Goal: Task Accomplishment & Management: Manage account settings

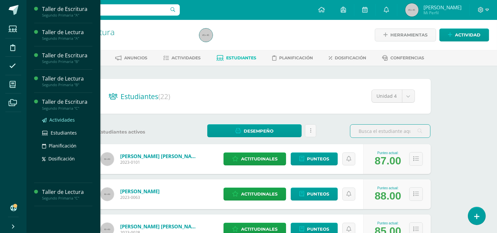
click at [60, 123] on link "Actividades" at bounding box center [67, 120] width 50 height 8
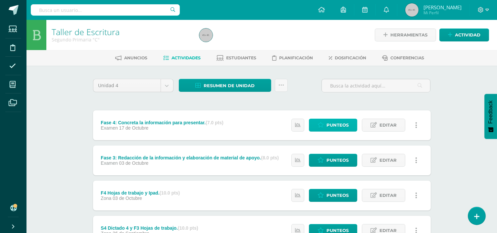
click at [346, 123] on span "Punteos" at bounding box center [337, 125] width 22 height 12
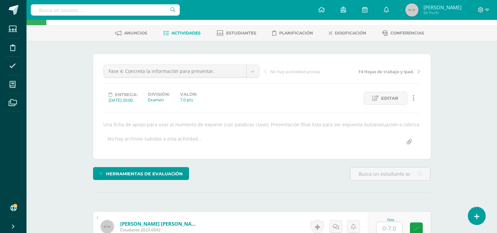
scroll to position [147, 0]
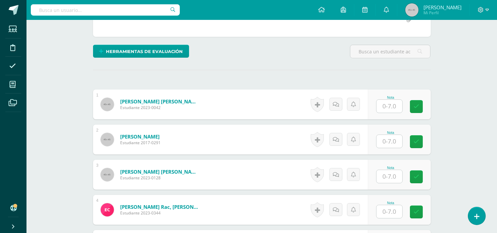
click at [388, 108] on input "text" at bounding box center [389, 106] width 26 height 13
type input "7"
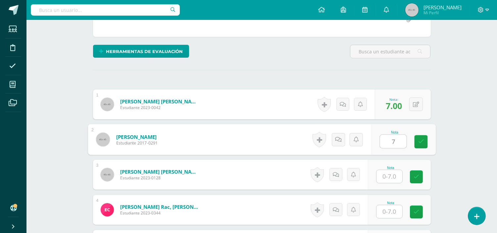
type input "7"
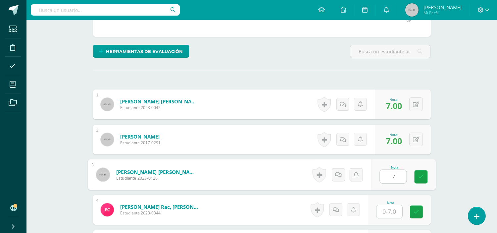
type input "7"
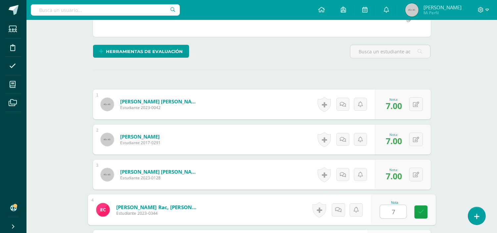
type input "7"
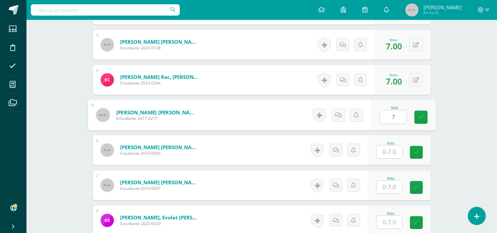
type input "7"
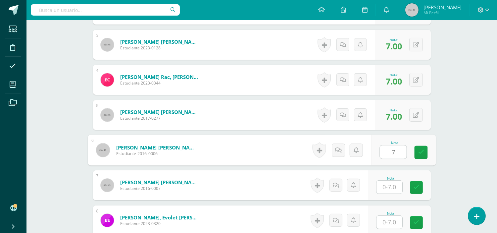
type input "7"
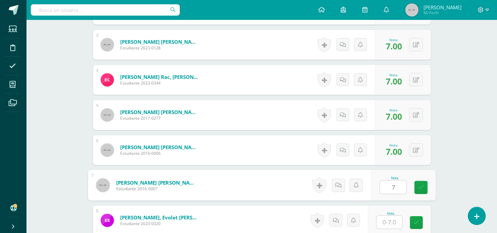
type input "7"
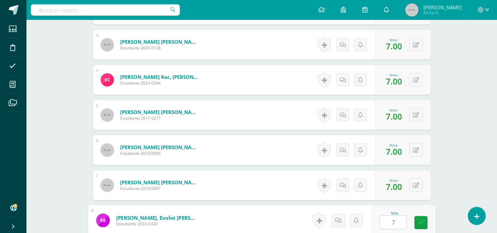
type input "7"
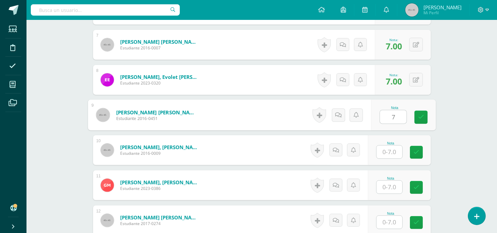
type input "7"
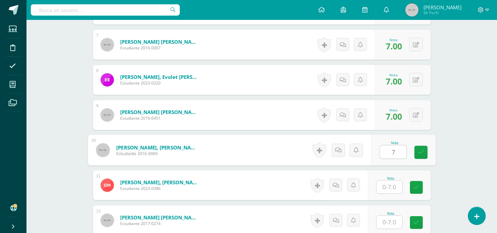
type input "7"
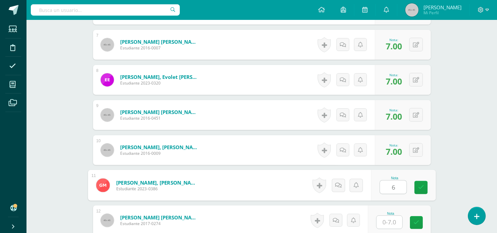
type input "6"
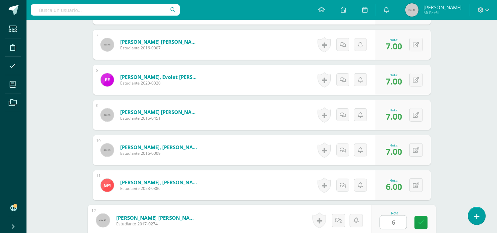
type input "6"
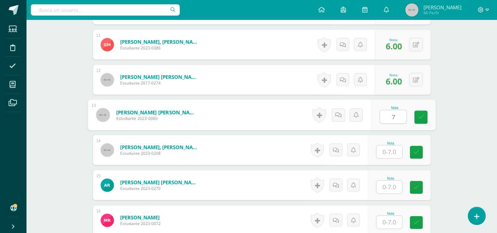
type input "7"
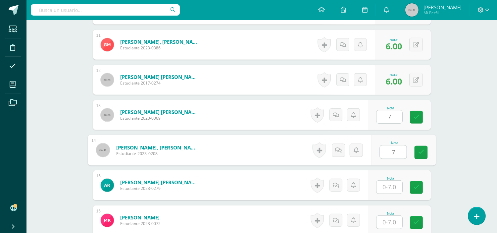
type input "7"
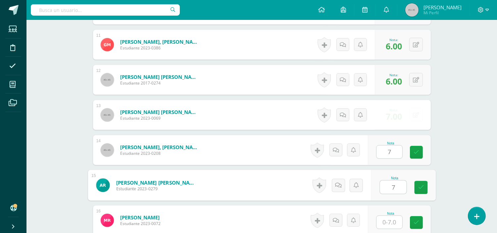
type input "7"
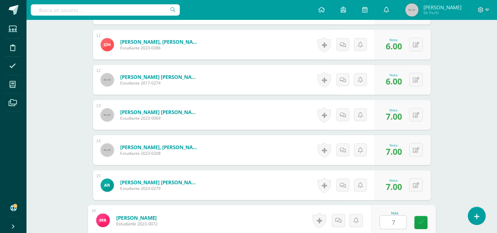
type input "7"
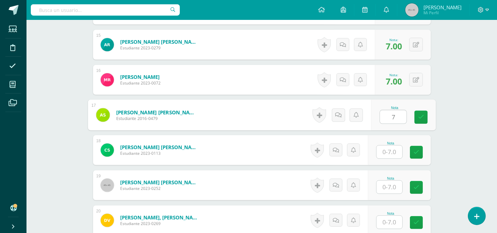
type input "7"
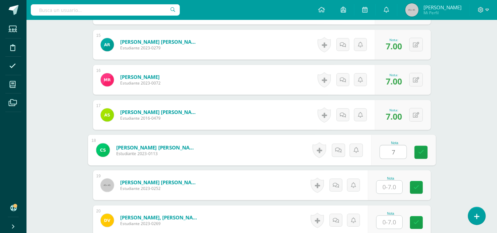
type input "7"
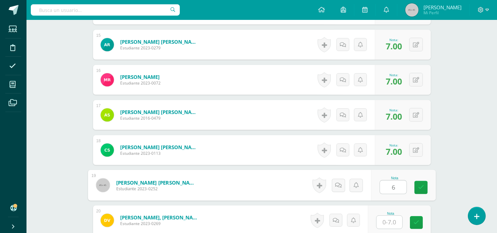
type input "6"
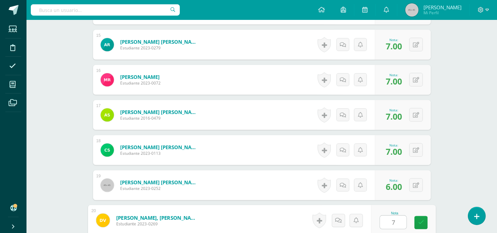
type input "7"
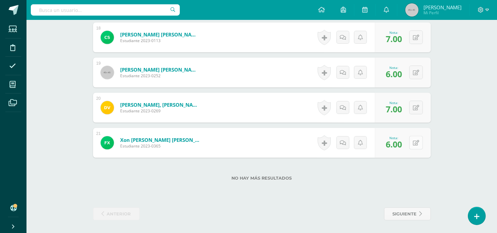
click at [416, 140] on icon at bounding box center [416, 143] width 6 height 6
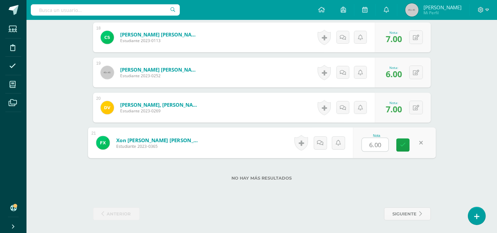
type input "7"
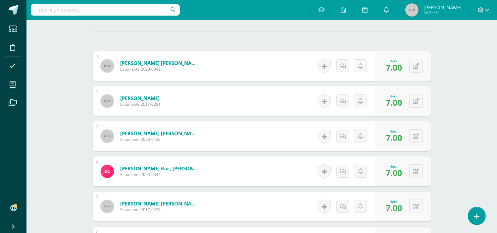
scroll to position [0, 0]
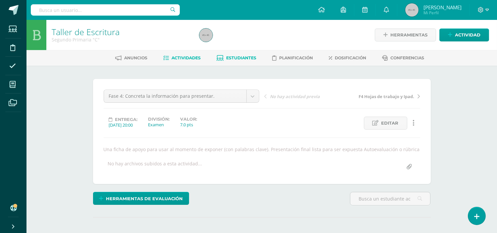
click at [242, 60] on span "Estudiantes" at bounding box center [241, 57] width 30 height 5
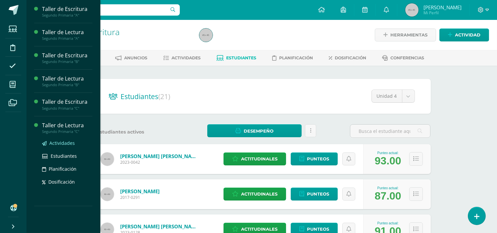
click at [66, 144] on span "Actividades" at bounding box center [61, 143] width 25 height 6
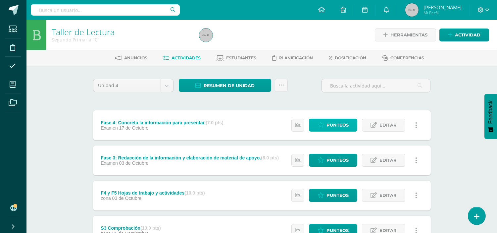
click at [332, 126] on span "Punteos" at bounding box center [337, 125] width 22 height 12
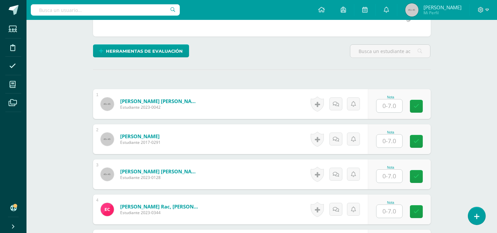
scroll to position [148, 0]
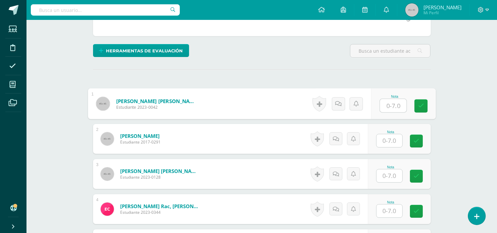
click at [385, 105] on input "text" at bounding box center [393, 105] width 26 height 13
type input "7"
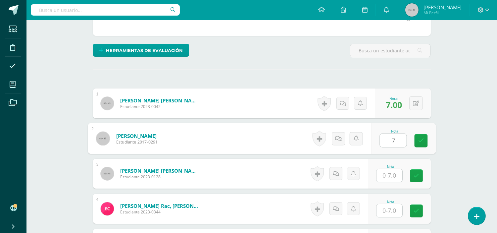
type input "7"
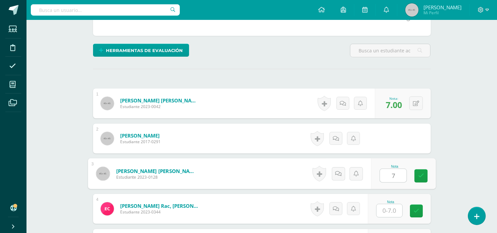
type input "7"
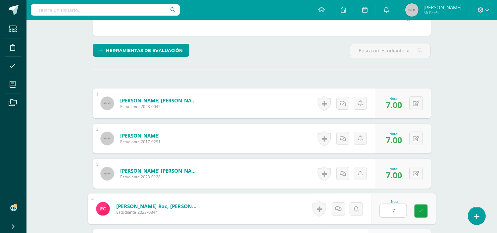
type input "7"
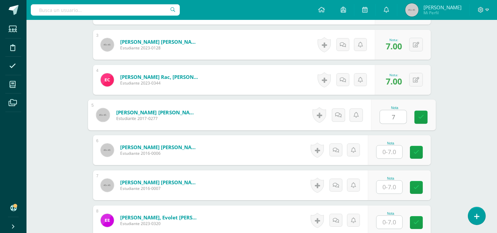
type input "7"
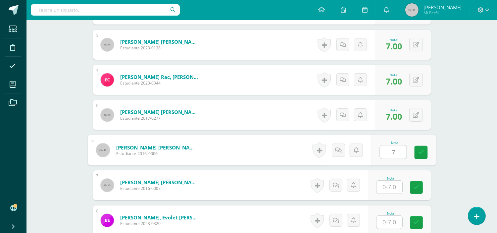
type input "7"
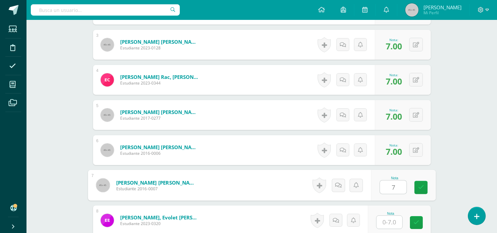
type input "7"
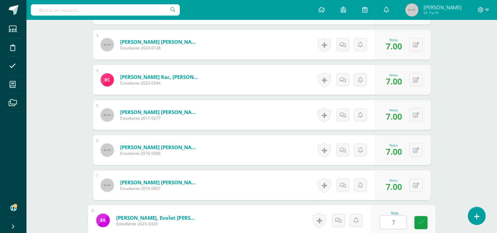
type input "7"
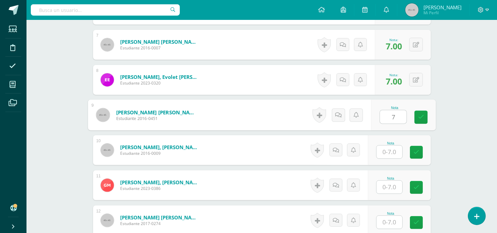
type input "7"
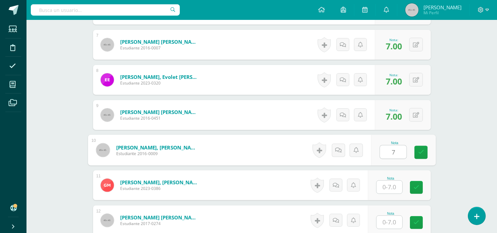
type input "7"
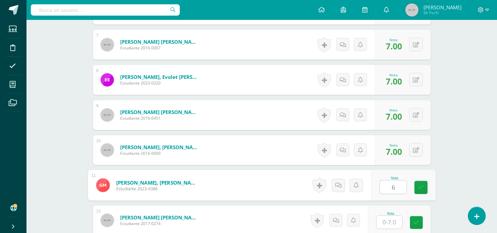
type input "6"
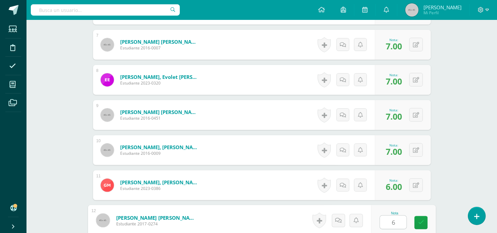
type input "6"
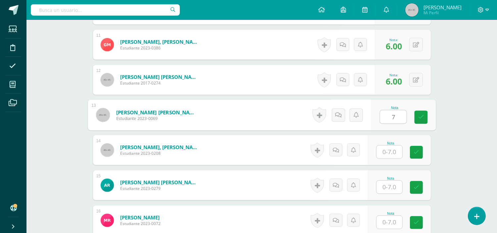
type input "7"
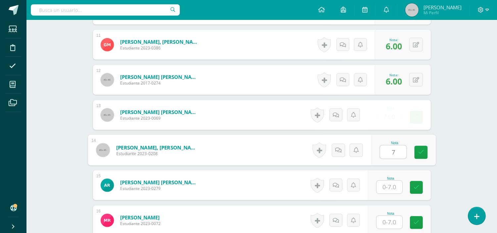
type input "7"
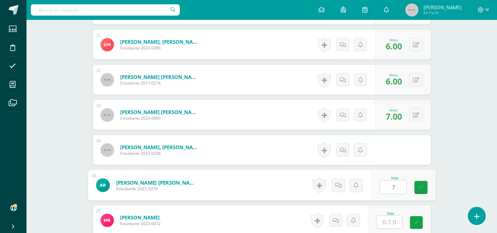
type input "7"
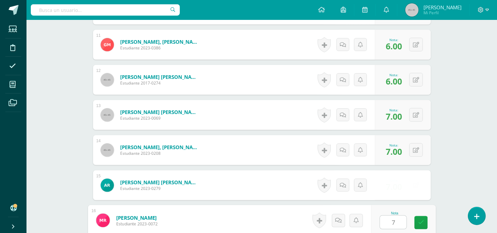
type input "7"
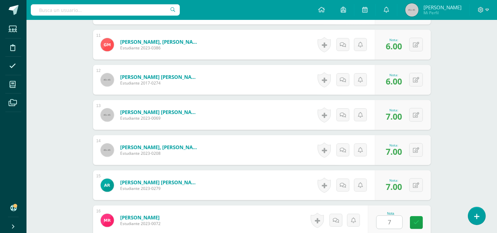
scroll to position [698, 0]
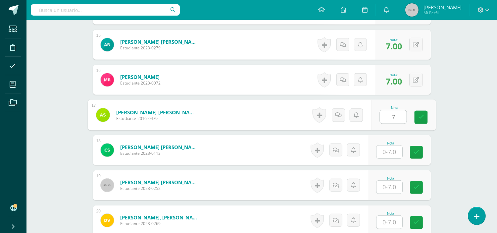
type input "7"
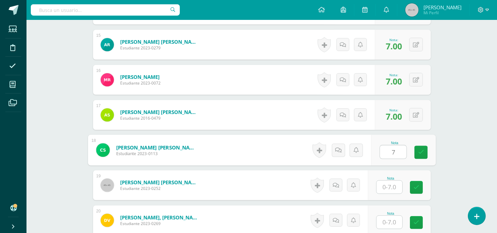
type input "7"
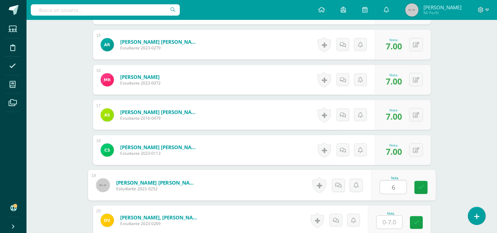
type input "6"
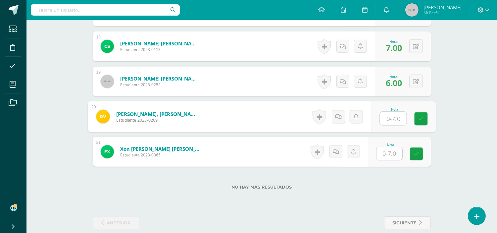
scroll to position [810, 0]
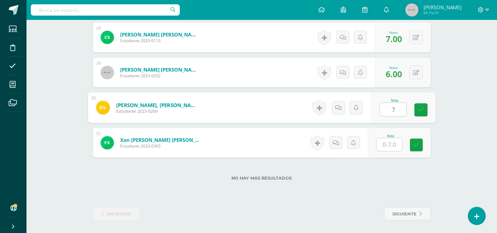
type input "7"
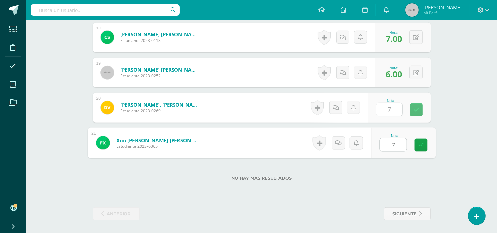
type input "7"
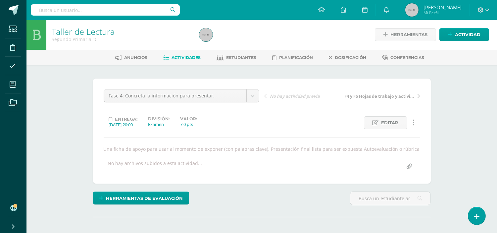
scroll to position [0, 0]
click at [239, 55] on span "Estudiantes" at bounding box center [241, 57] width 30 height 5
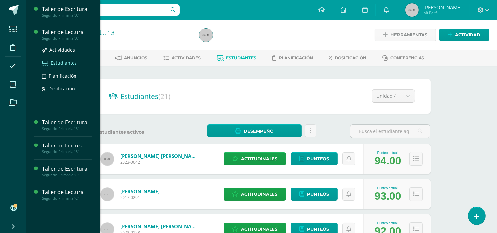
click at [67, 62] on span "Estudiantes" at bounding box center [64, 63] width 26 height 6
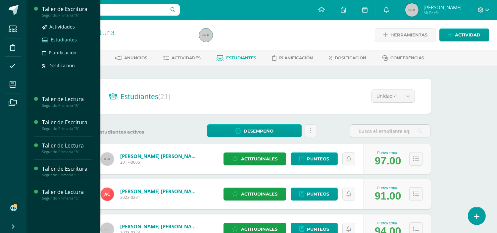
click at [64, 37] on span "Estudiantes" at bounding box center [64, 39] width 26 height 6
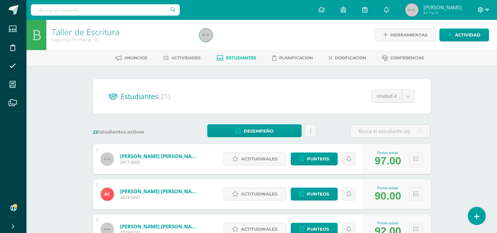
click at [478, 9] on icon at bounding box center [481, 10] width 6 height 6
click at [462, 47] on span "Cerrar sesión" at bounding box center [466, 45] width 30 height 6
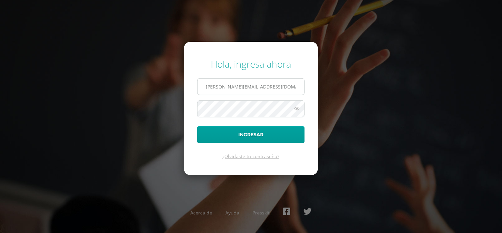
click at [283, 89] on input "[PERSON_NAME][EMAIL_ADDRESS][DOMAIN_NAME]" at bounding box center [251, 86] width 107 height 16
type input "[EMAIL_ADDRESS][DOMAIN_NAME]"
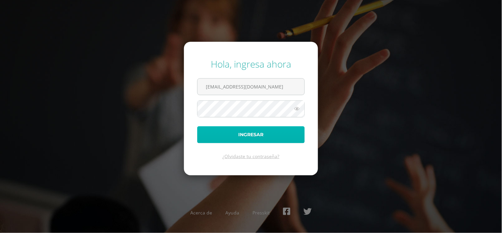
click at [275, 130] on button "Ingresar" at bounding box center [251, 134] width 108 height 17
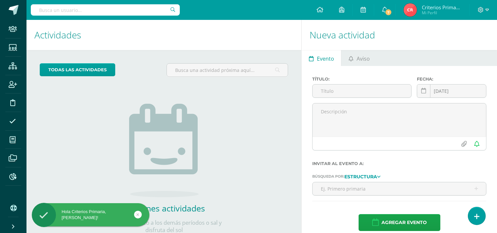
click at [268, 115] on div "todas las Actividades No tienes actividades Échale un vistazo a los demás perío…" at bounding box center [163, 152] width 275 height 205
click at [102, 9] on input "text" at bounding box center [105, 9] width 149 height 11
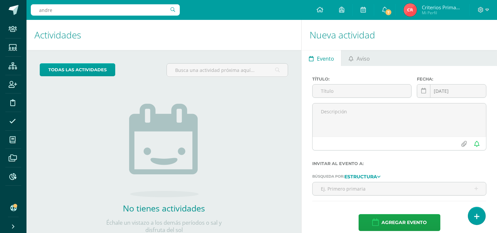
type input "andrea"
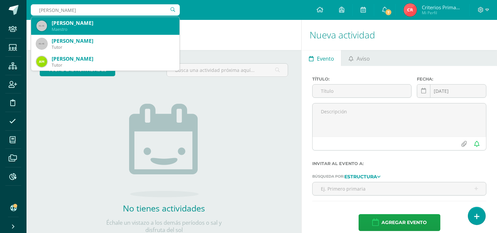
click at [100, 27] on div "Maestro" at bounding box center [113, 29] width 122 height 6
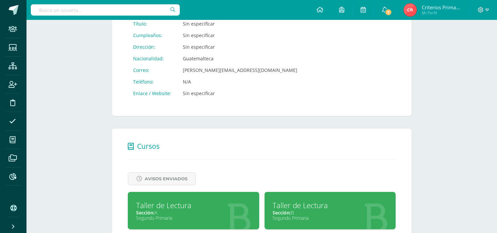
scroll to position [257, 0]
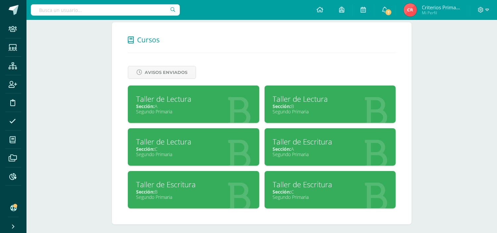
click at [194, 99] on div "Taller de Lectura" at bounding box center [193, 99] width 115 height 10
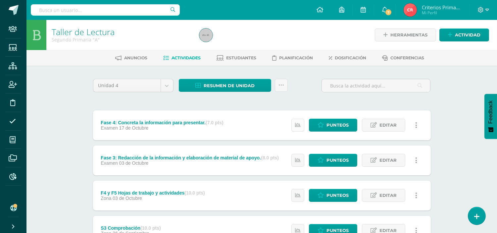
click at [296, 128] on link at bounding box center [297, 124] width 13 height 13
click at [259, 137] on div "Fase 4: Concreta la información para presentar. (7.0 pts) Examen 17 de Octubre …" at bounding box center [262, 125] width 338 height 30
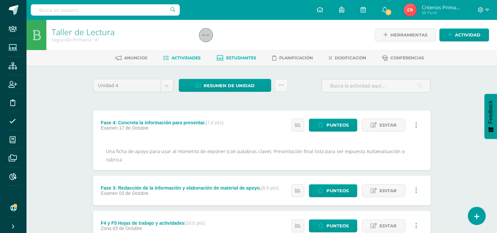
click at [244, 60] on link "Estudiantes" at bounding box center [236, 58] width 40 height 11
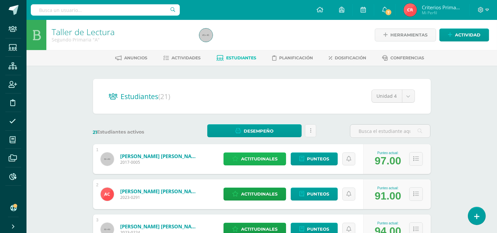
click at [249, 154] on span "Actitudinales" at bounding box center [259, 159] width 36 height 12
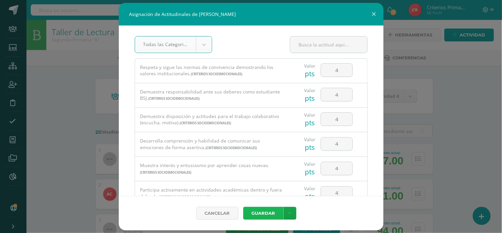
click at [263, 208] on button "Guardar" at bounding box center [263, 213] width 40 height 13
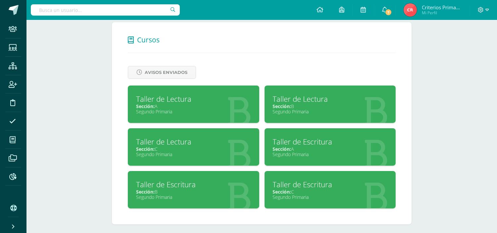
click at [317, 149] on div "Sección: A" at bounding box center [330, 149] width 115 height 6
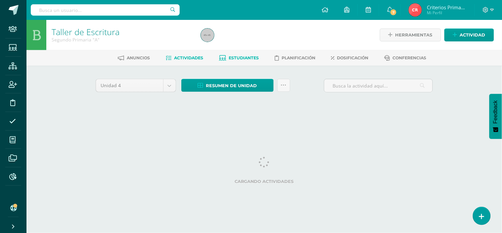
click at [242, 60] on span "Estudiantes" at bounding box center [244, 57] width 30 height 5
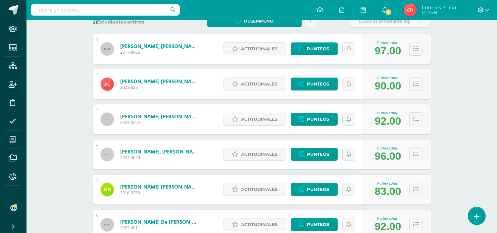
scroll to position [110, 0]
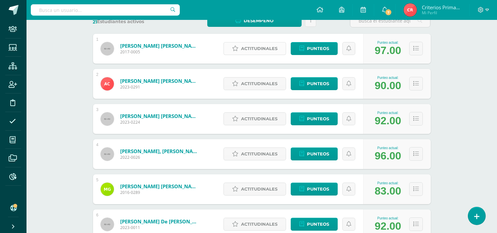
click at [260, 42] on span "Actitudinales" at bounding box center [259, 48] width 36 height 12
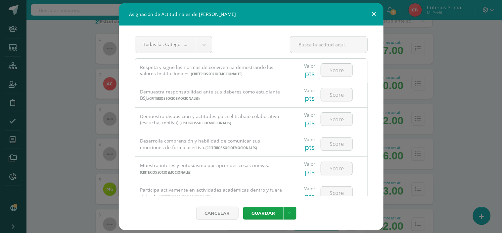
click at [377, 15] on button at bounding box center [374, 14] width 19 height 23
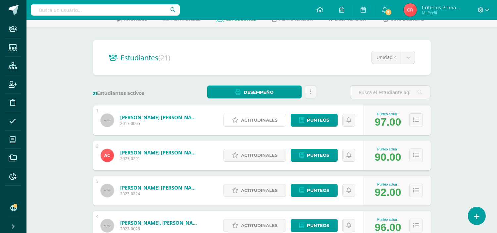
scroll to position [0, 0]
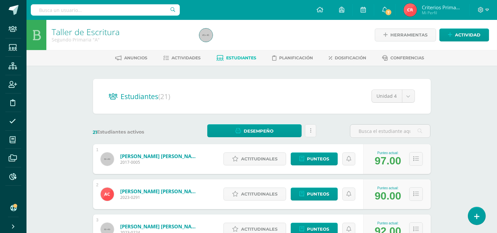
click at [489, 11] on div at bounding box center [483, 10] width 27 height 20
click at [481, 13] on span at bounding box center [483, 9] width 11 height 7
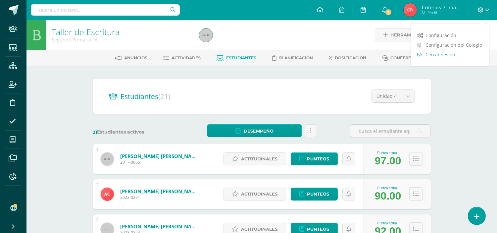
click at [452, 54] on span "Cerrar sesión" at bounding box center [441, 54] width 30 height 6
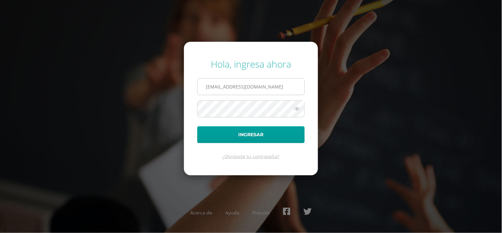
click at [296, 80] on input "criteriosprimaria@bilinguesanjuan.edu.gt" at bounding box center [251, 86] width 107 height 16
type input "andreac@bilinguesanjuan.edu.gt"
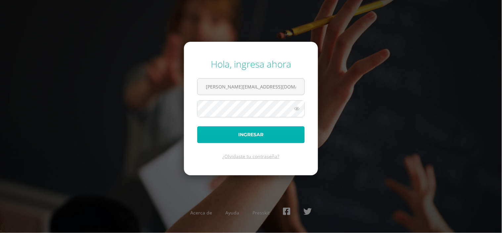
click at [280, 136] on button "Ingresar" at bounding box center [251, 134] width 108 height 17
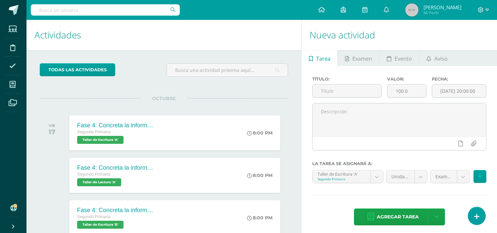
click at [297, 123] on div "todas las Actividades No tienes actividades Échale un vistazo a los demás perío…" at bounding box center [163, 227] width 275 height 354
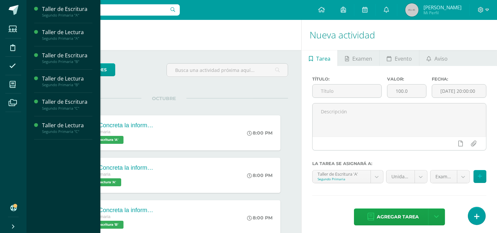
click at [3, 83] on li "Mis cursos" at bounding box center [13, 84] width 26 height 19
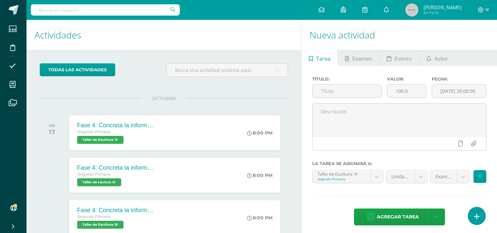
click at [208, 36] on h1 "Actividades" at bounding box center [163, 35] width 259 height 30
